Goal: Find contact information: Find contact information

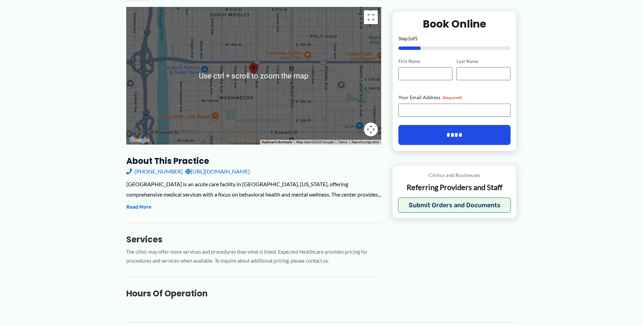
scroll to position [105, 0]
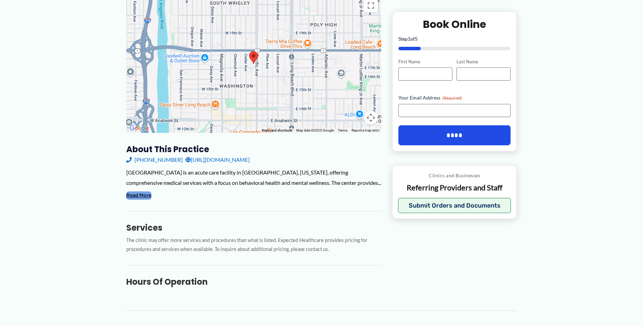
click at [148, 200] on button "Read More" at bounding box center [138, 195] width 25 height 8
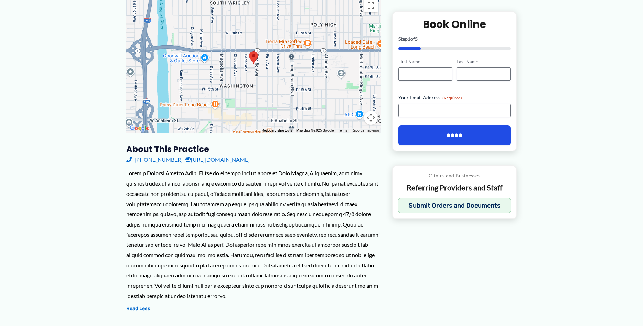
click at [250, 161] on link "[URL][DOMAIN_NAME]" at bounding box center [218, 160] width 64 height 10
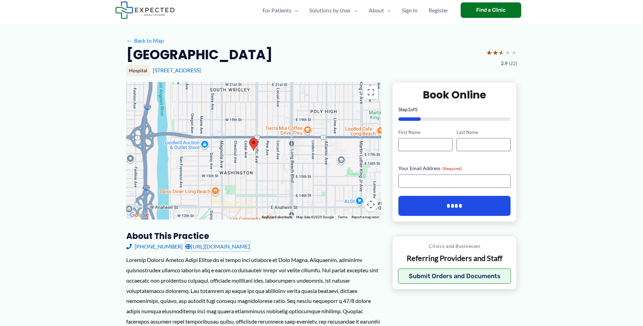
scroll to position [0, 0]
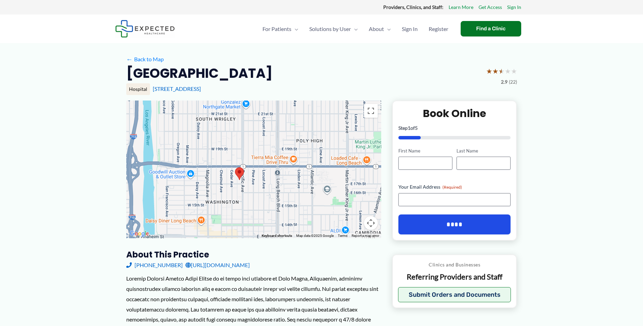
drag, startPoint x: 264, startPoint y: 181, endPoint x: 254, endPoint y: 189, distance: 12.5
click at [254, 189] on div at bounding box center [253, 169] width 255 height 138
click at [374, 224] on button "Map camera controls" at bounding box center [371, 223] width 14 height 14
click at [353, 207] on button "Move right" at bounding box center [354, 206] width 14 height 14
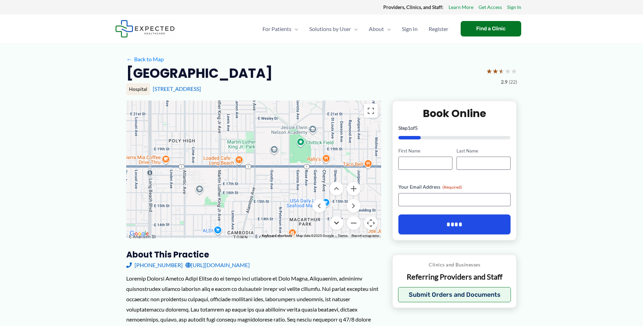
click at [340, 220] on button "Move down" at bounding box center [337, 223] width 14 height 14
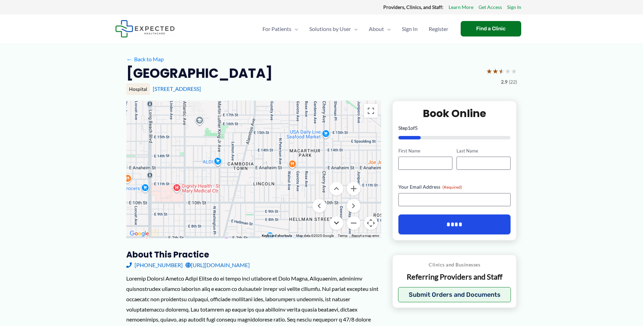
click at [339, 220] on button "Move down" at bounding box center [337, 223] width 14 height 14
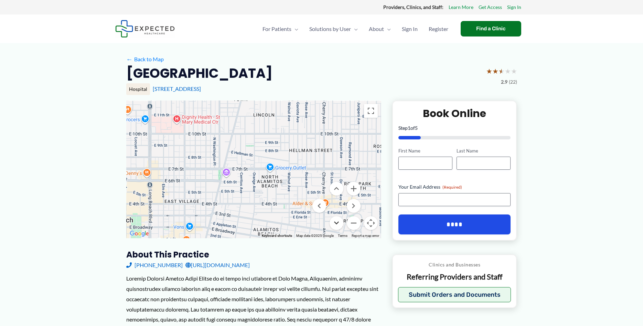
click at [339, 220] on button "Move down" at bounding box center [337, 223] width 14 height 14
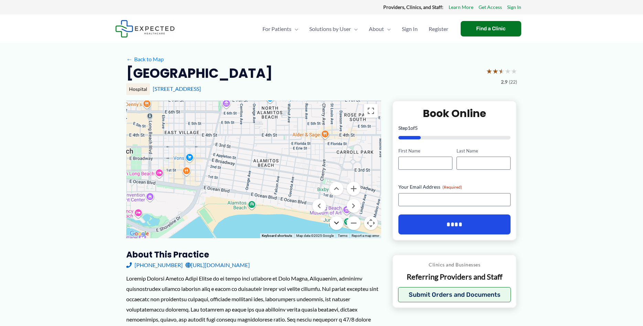
click at [339, 220] on button "Move down" at bounding box center [337, 223] width 14 height 14
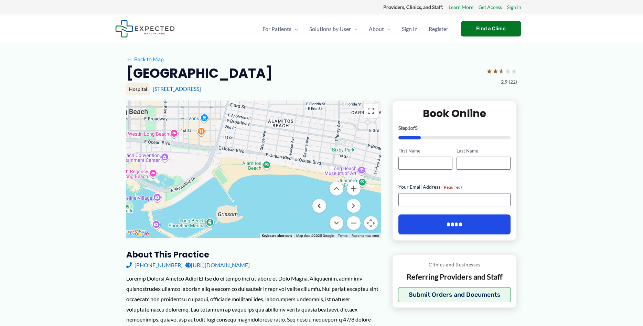
drag, startPoint x: 293, startPoint y: 168, endPoint x: 315, endPoint y: 204, distance: 42.3
click at [315, 204] on div "Use ctrl + scroll to zoom the map Keyboard shortcuts Map Data Map data ©2025 Go…" at bounding box center [253, 169] width 255 height 138
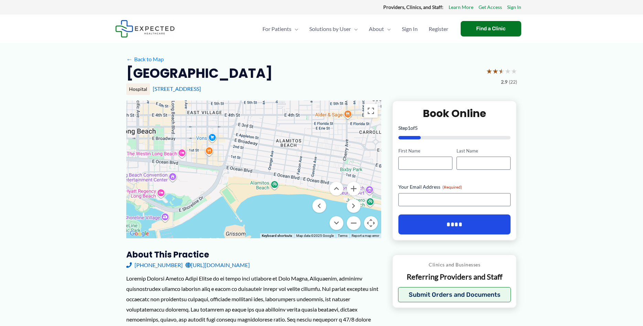
drag, startPoint x: 287, startPoint y: 149, endPoint x: 301, endPoint y: 185, distance: 38.2
click at [301, 185] on div at bounding box center [253, 169] width 255 height 138
